Goal: Transaction & Acquisition: Purchase product/service

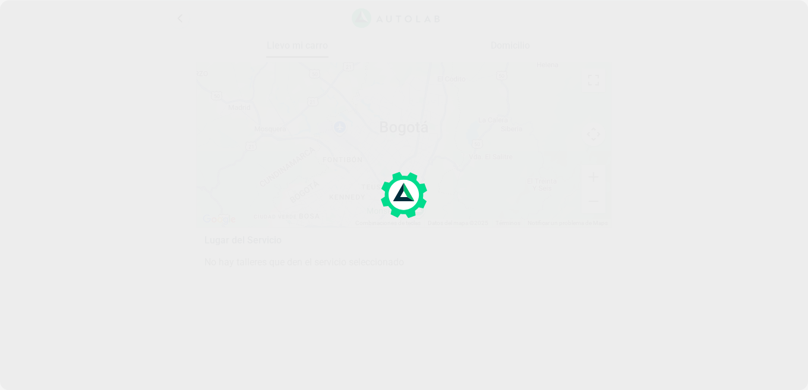
drag, startPoint x: 410, startPoint y: 197, endPoint x: 398, endPoint y: 194, distance: 12.3
click at [404, 195] on icon at bounding box center [404, 194] width 31 height 31
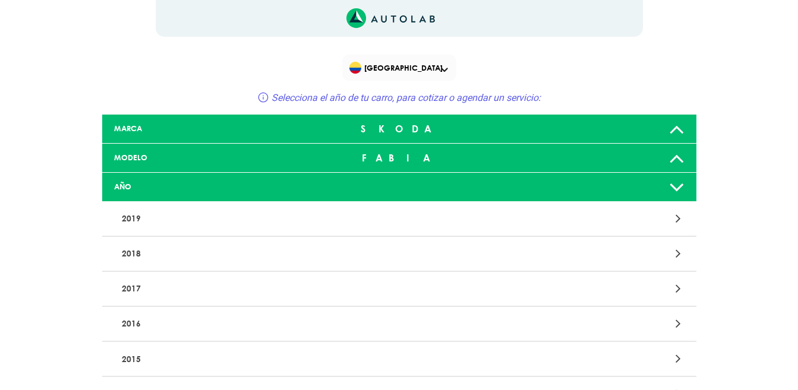
scroll to position [59, 0]
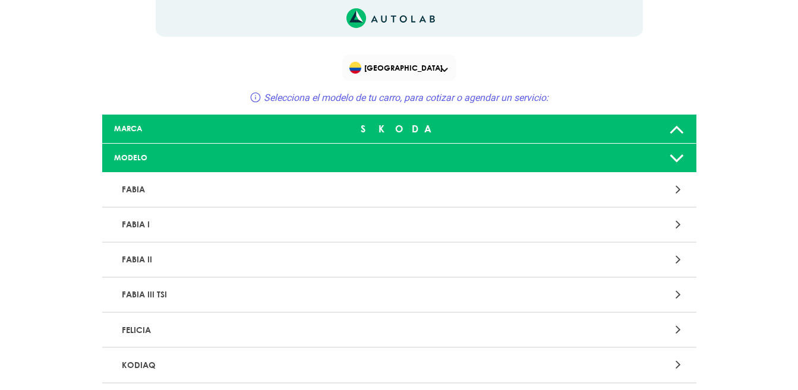
scroll to position [1010, 0]
